Goal: Task Accomplishment & Management: Manage account settings

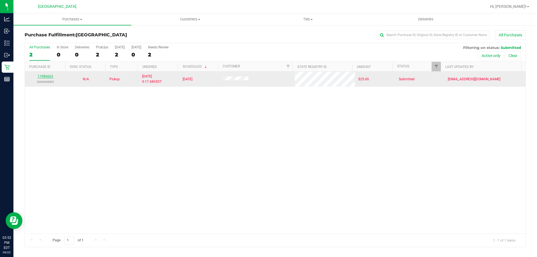
click at [38, 74] on link "11986663" at bounding box center [45, 76] width 16 height 4
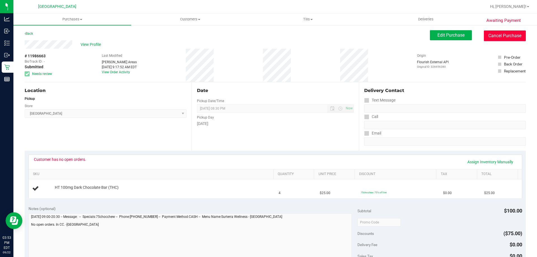
click at [499, 36] on button "Cancel Purchase" at bounding box center [505, 35] width 42 height 11
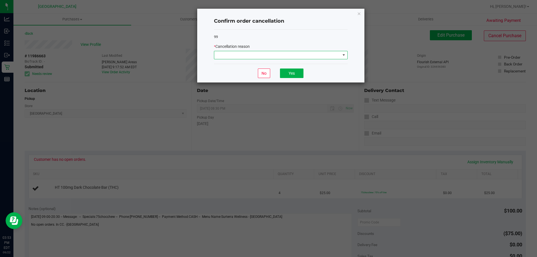
click at [300, 56] on span at bounding box center [277, 55] width 126 height 8
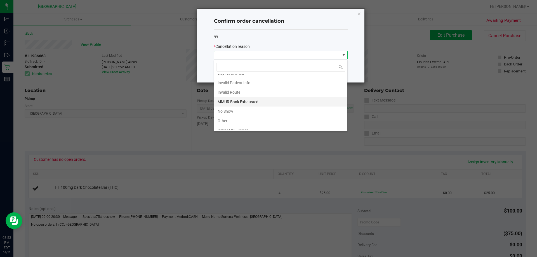
scroll to position [30, 0]
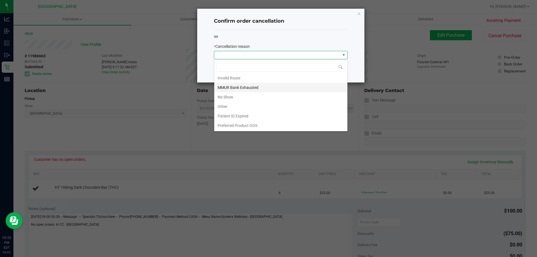
click at [248, 86] on li "MMUR Bank Exhausted" at bounding box center [280, 88] width 133 height 10
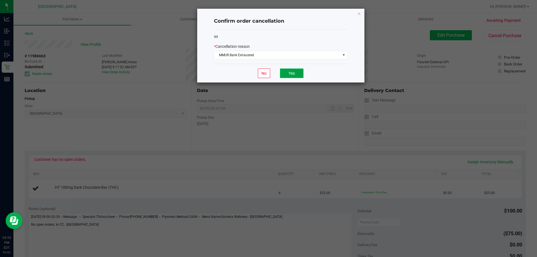
click at [288, 69] on button "Yes" at bounding box center [292, 74] width 24 height 10
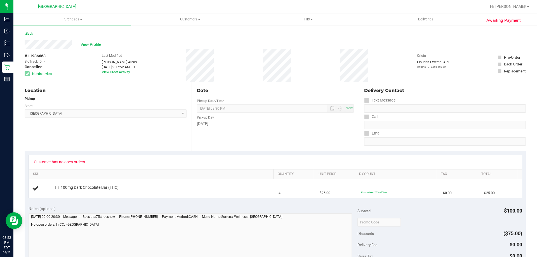
drag, startPoint x: 184, startPoint y: 244, endPoint x: 64, endPoint y: 136, distance: 161.7
click at [64, 136] on div "Location Pickup Store [GEOGRAPHIC_DATA] WC Select Store [PERSON_NAME][GEOGRAPHI…" at bounding box center [108, 116] width 167 height 69
click at [311, 20] on span "Tills" at bounding box center [307, 19] width 117 height 5
click at [274, 37] on li "Reconcile e-payments" at bounding box center [308, 40] width 118 height 7
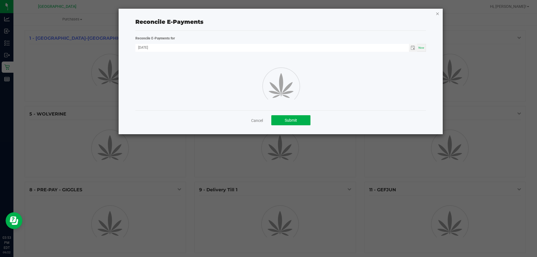
click at [438, 16] on icon "button" at bounding box center [438, 13] width 4 height 7
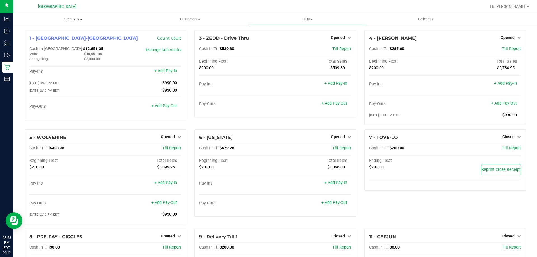
click at [71, 18] on span "Purchases" at bounding box center [72, 19] width 118 height 5
click at [63, 42] on li "Fulfillment" at bounding box center [72, 40] width 118 height 7
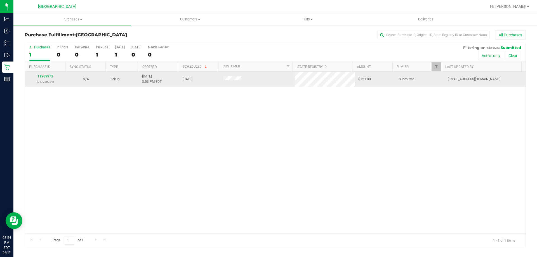
click at [50, 73] on td "11989973 (317720784)" at bounding box center [45, 79] width 41 height 15
click at [45, 76] on link "11989973" at bounding box center [45, 76] width 16 height 4
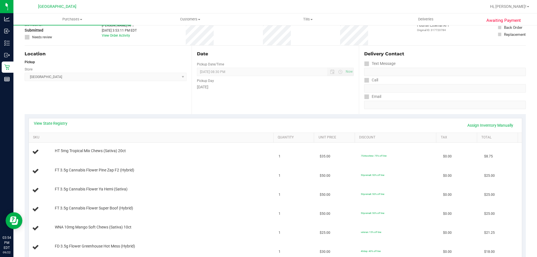
scroll to position [84, 0]
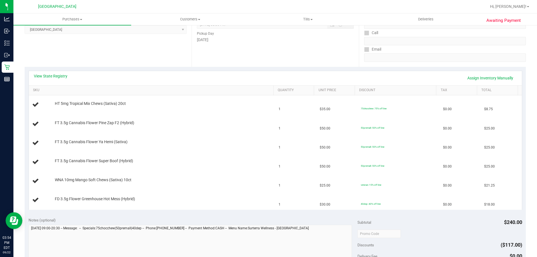
click at [53, 79] on div "View State Registry Assign Inventory Manually" at bounding box center [275, 78] width 483 height 10
click at [66, 75] on link "View State Registry" at bounding box center [51, 76] width 34 height 6
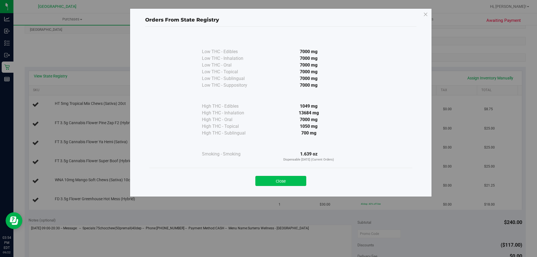
click at [290, 186] on button "Close" at bounding box center [280, 181] width 51 height 10
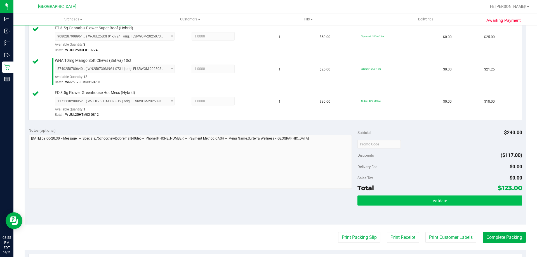
scroll to position [280, 0]
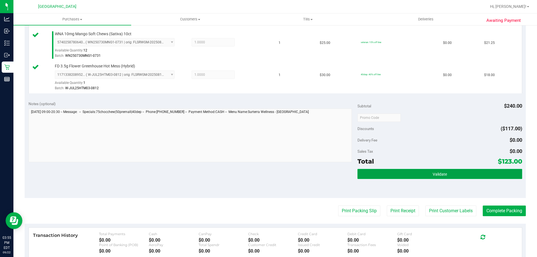
click at [379, 172] on button "Validate" at bounding box center [440, 174] width 165 height 10
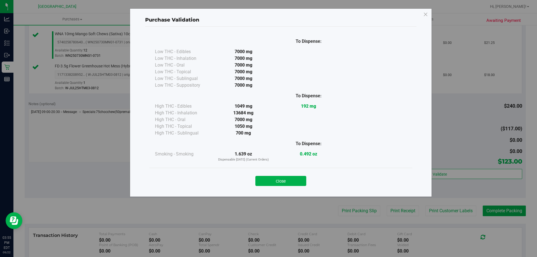
click at [283, 181] on button "Close" at bounding box center [280, 181] width 51 height 10
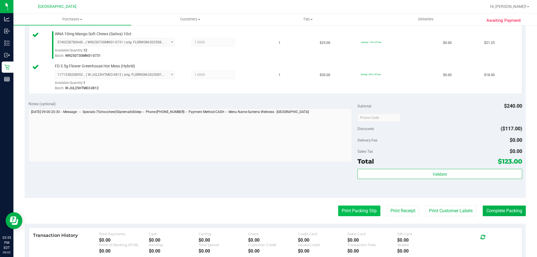
click at [362, 213] on button "Print Packing Slip" at bounding box center [359, 211] width 42 height 11
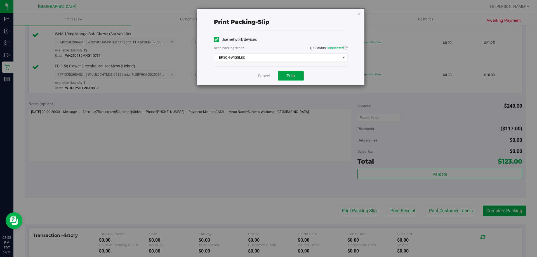
click at [290, 75] on span "Print" at bounding box center [291, 76] width 8 height 4
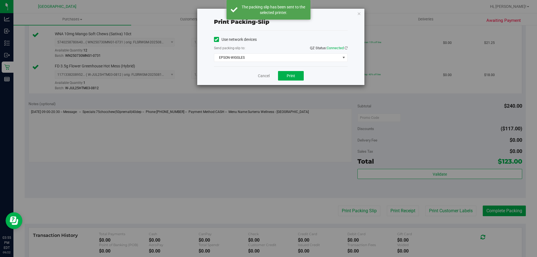
click at [358, 9] on div "Print packing-slip Use network devices Send packing-slip to: QZ Status: Connect…" at bounding box center [280, 47] width 167 height 76
click at [358, 15] on icon "button" at bounding box center [359, 13] width 4 height 7
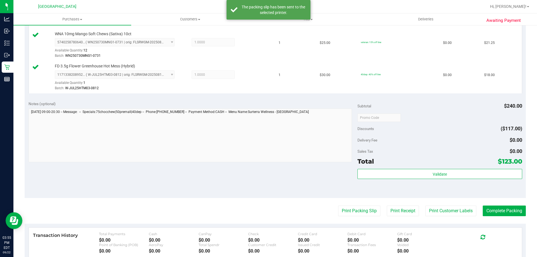
click at [464, 162] on div "Total $123.00" at bounding box center [440, 161] width 165 height 10
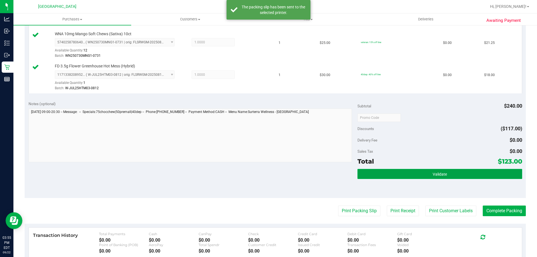
click at [461, 172] on button "Validate" at bounding box center [440, 174] width 165 height 10
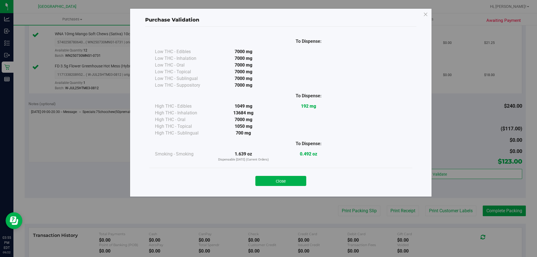
click at [292, 175] on div "Close" at bounding box center [281, 179] width 255 height 14
click at [257, 173] on div "Close" at bounding box center [281, 179] width 255 height 14
click at [267, 178] on button "Close" at bounding box center [280, 181] width 51 height 10
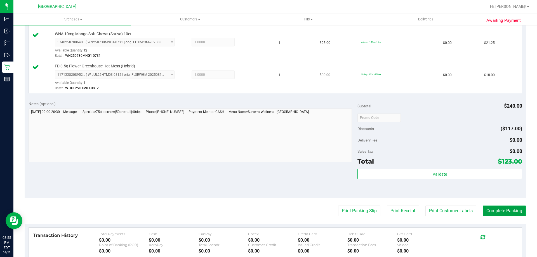
click at [512, 211] on button "Complete Packing" at bounding box center [504, 211] width 43 height 11
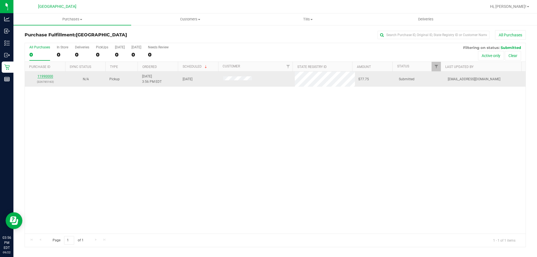
click at [46, 76] on link "11990000" at bounding box center [45, 76] width 16 height 4
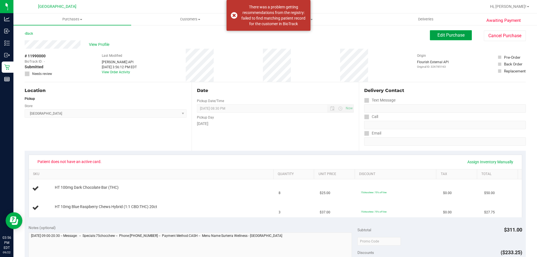
click at [447, 34] on span "Edit Purchase" at bounding box center [451, 34] width 27 height 5
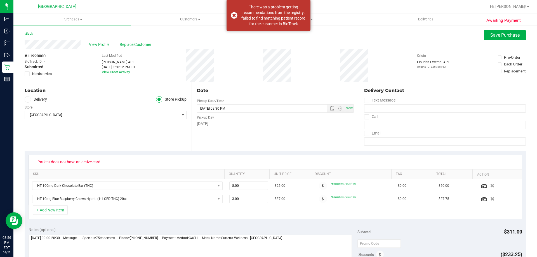
click at [501, 44] on div "View Profile Replace Customer" at bounding box center [275, 44] width 501 height 8
click at [501, 35] on span "Save Purchase" at bounding box center [504, 34] width 29 height 5
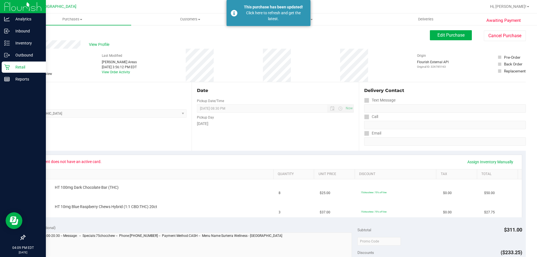
click at [8, 67] on icon at bounding box center [7, 67] width 6 height 6
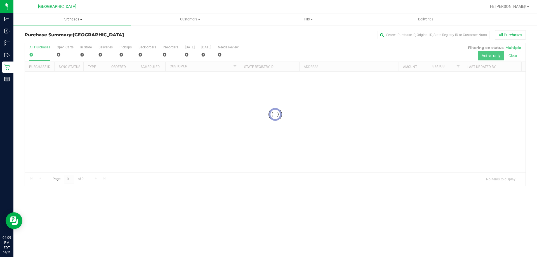
click at [76, 17] on span "Purchases" at bounding box center [72, 19] width 118 height 5
click at [61, 41] on li "Fulfillment" at bounding box center [72, 40] width 118 height 7
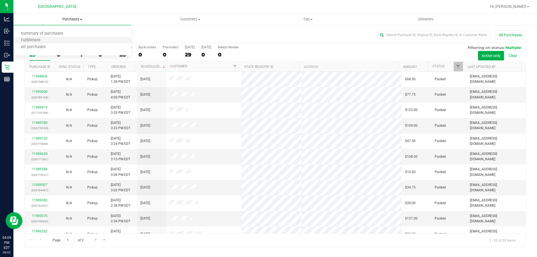
click at [41, 37] on li "Fulfillment" at bounding box center [72, 40] width 118 height 7
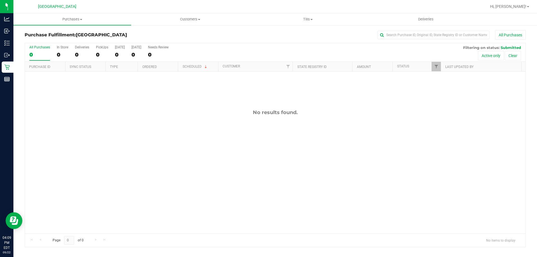
click at [187, 160] on div "No results found." at bounding box center [275, 172] width 501 height 200
click at [177, 148] on div "No results found." at bounding box center [275, 172] width 501 height 200
click at [332, 147] on div "No results found." at bounding box center [275, 172] width 501 height 200
click at [62, 21] on span "Purchases" at bounding box center [72, 19] width 118 height 5
click at [57, 38] on li "Fulfillment" at bounding box center [72, 40] width 118 height 7
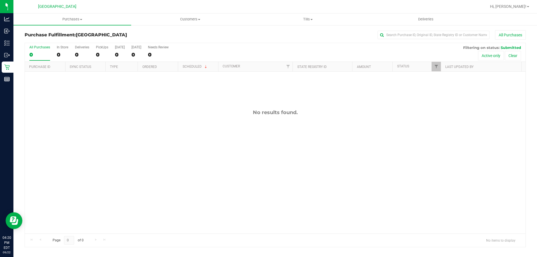
click at [264, 130] on div "No results found." at bounding box center [275, 172] width 501 height 200
click at [207, 172] on div "No results found." at bounding box center [275, 172] width 501 height 200
click at [71, 20] on span "Purchases" at bounding box center [72, 19] width 118 height 5
click at [57, 41] on li "Fulfillment" at bounding box center [72, 40] width 118 height 7
click at [245, 107] on div "No results found." at bounding box center [275, 172] width 501 height 200
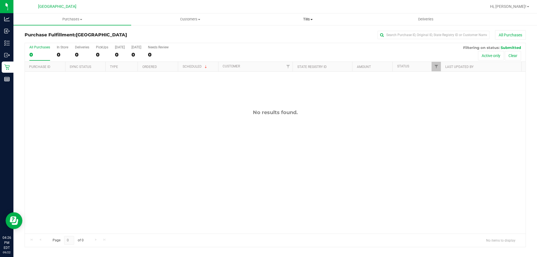
click at [315, 20] on span "Tills" at bounding box center [307, 19] width 117 height 5
click at [304, 35] on li "Manage tills" at bounding box center [308, 33] width 118 height 7
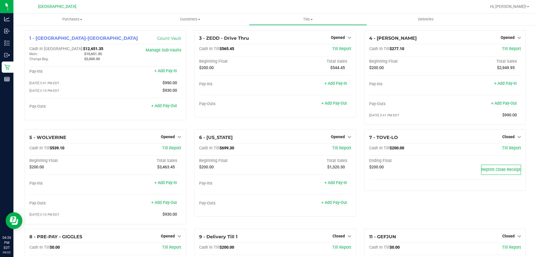
click at [326, 123] on div "3 - ZEDD - Drive Thru Opened Close Till Cash In Till $565.45 Till Report Beginn…" at bounding box center [275, 79] width 170 height 99
